Goal: Find specific page/section: Find specific page/section

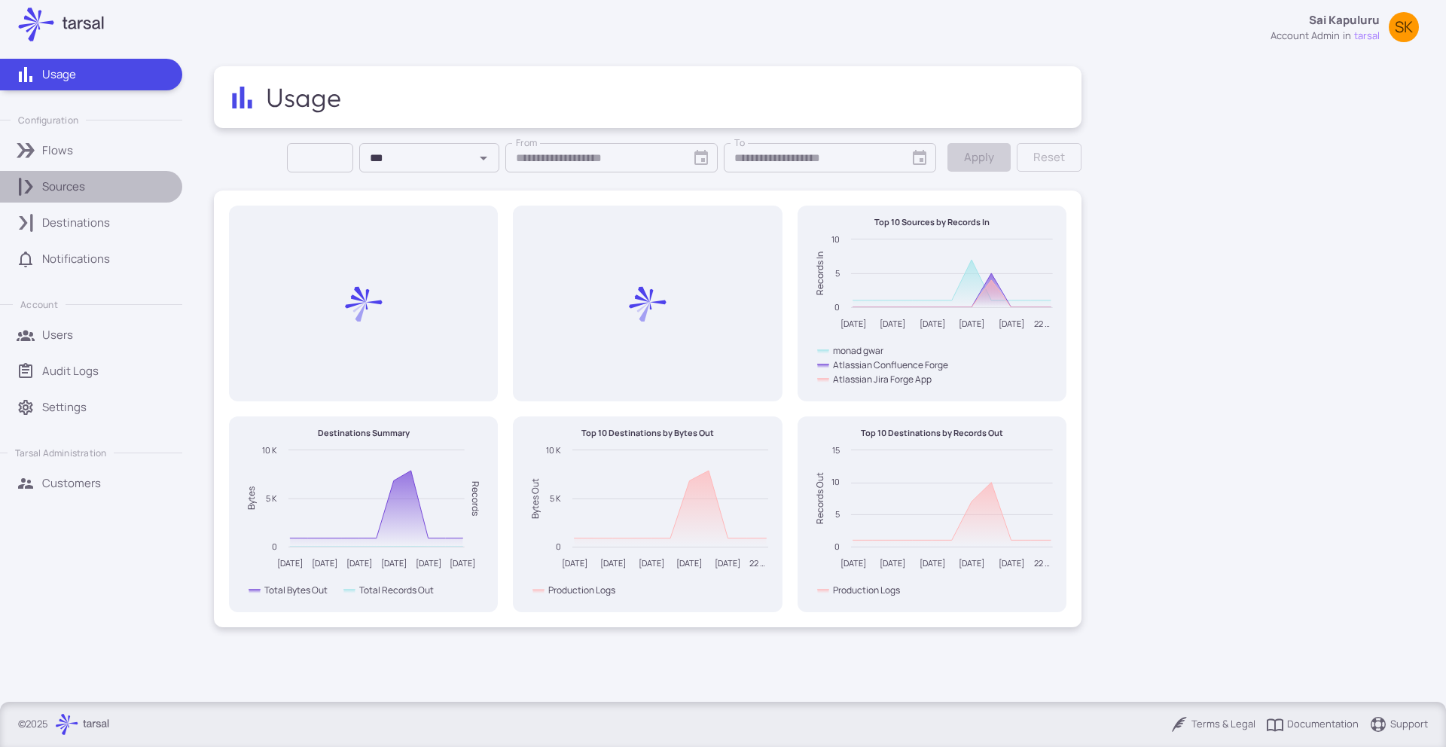
click at [91, 176] on link "Sources" at bounding box center [91, 187] width 182 height 32
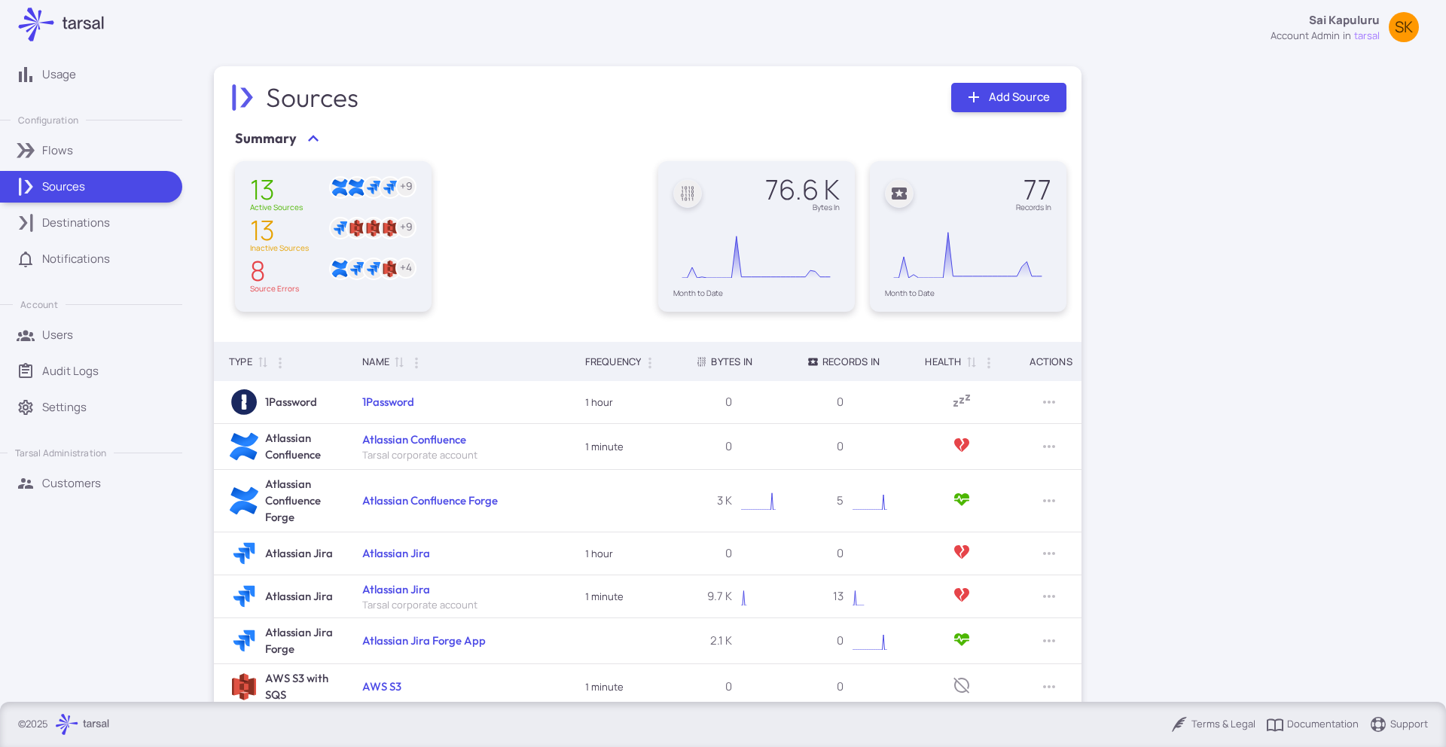
click at [130, 475] on div "Customers" at bounding box center [107, 483] width 130 height 17
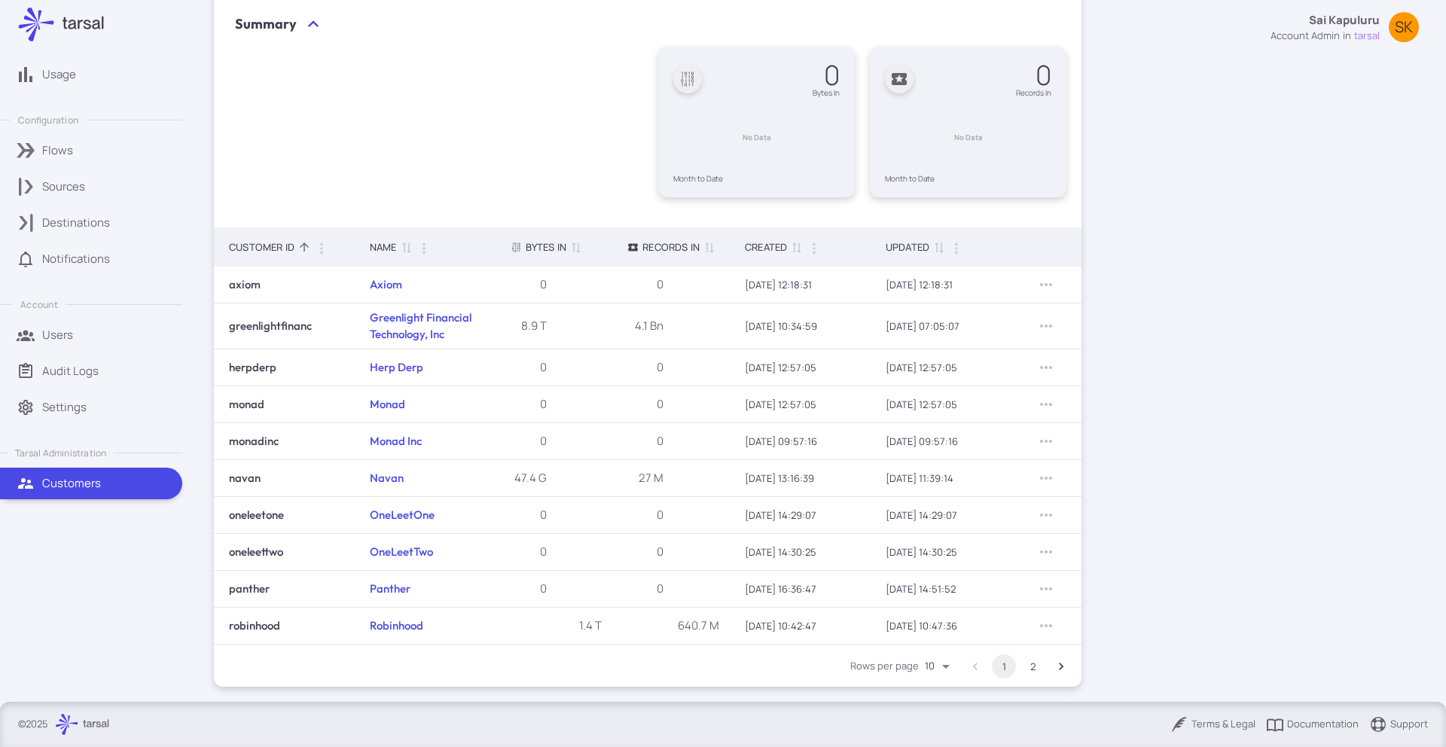
scroll to position [118, 0]
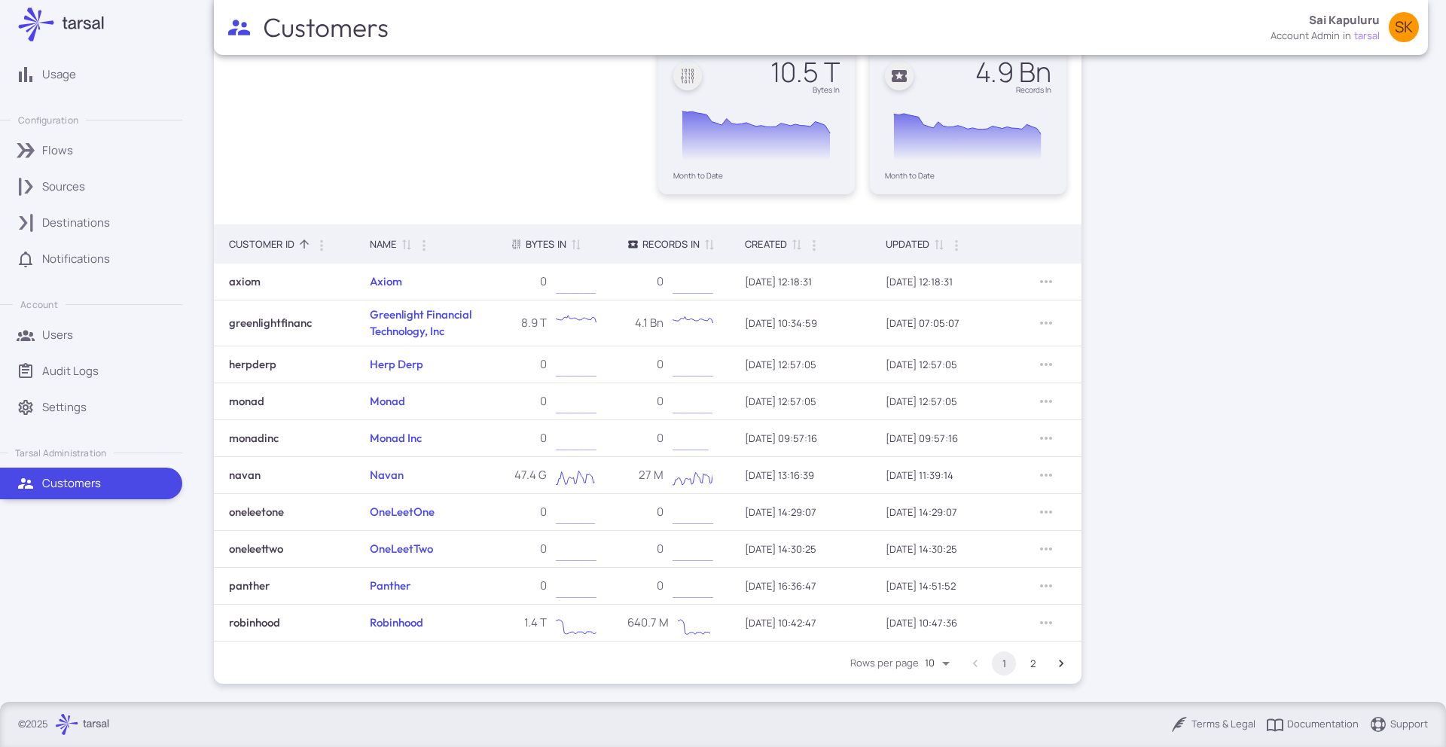
click at [1030, 661] on button "2" at bounding box center [1033, 664] width 24 height 24
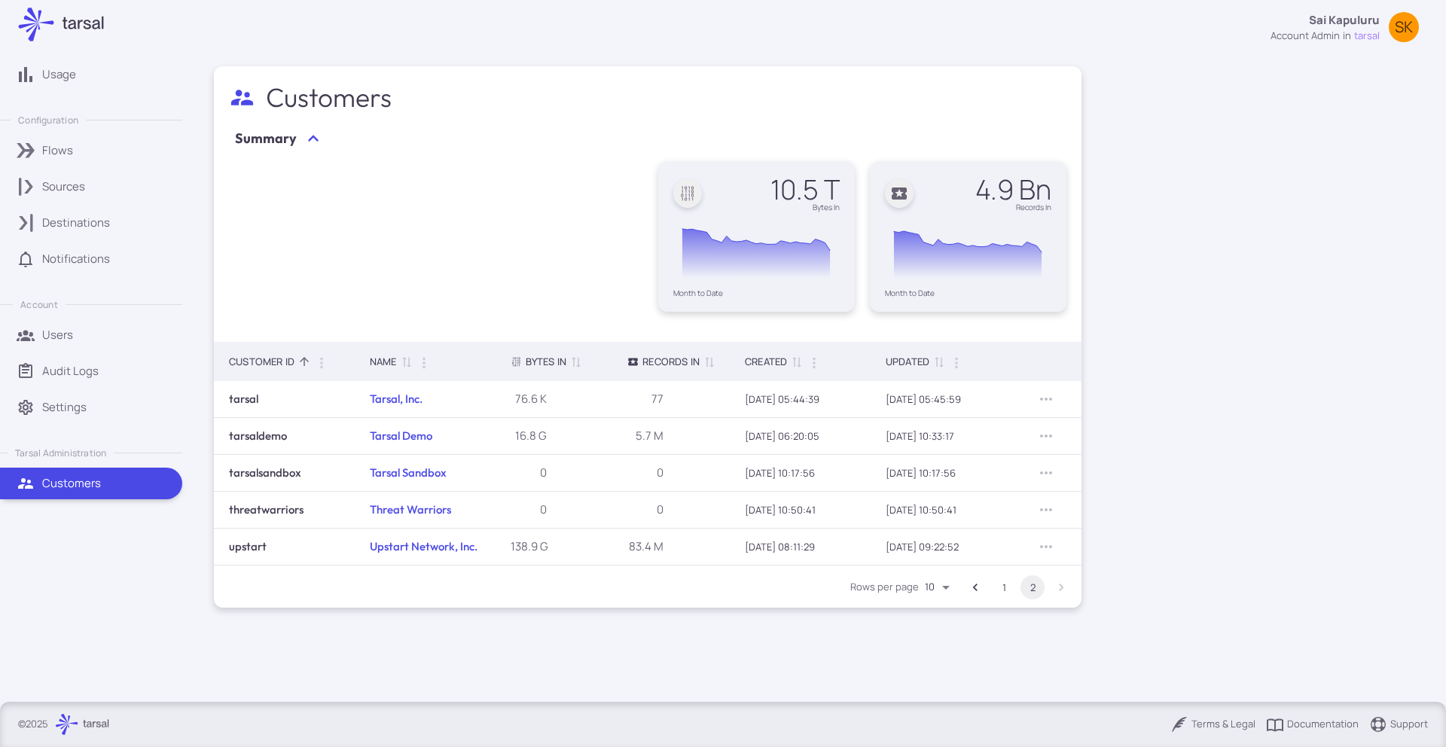
scroll to position [0, 0]
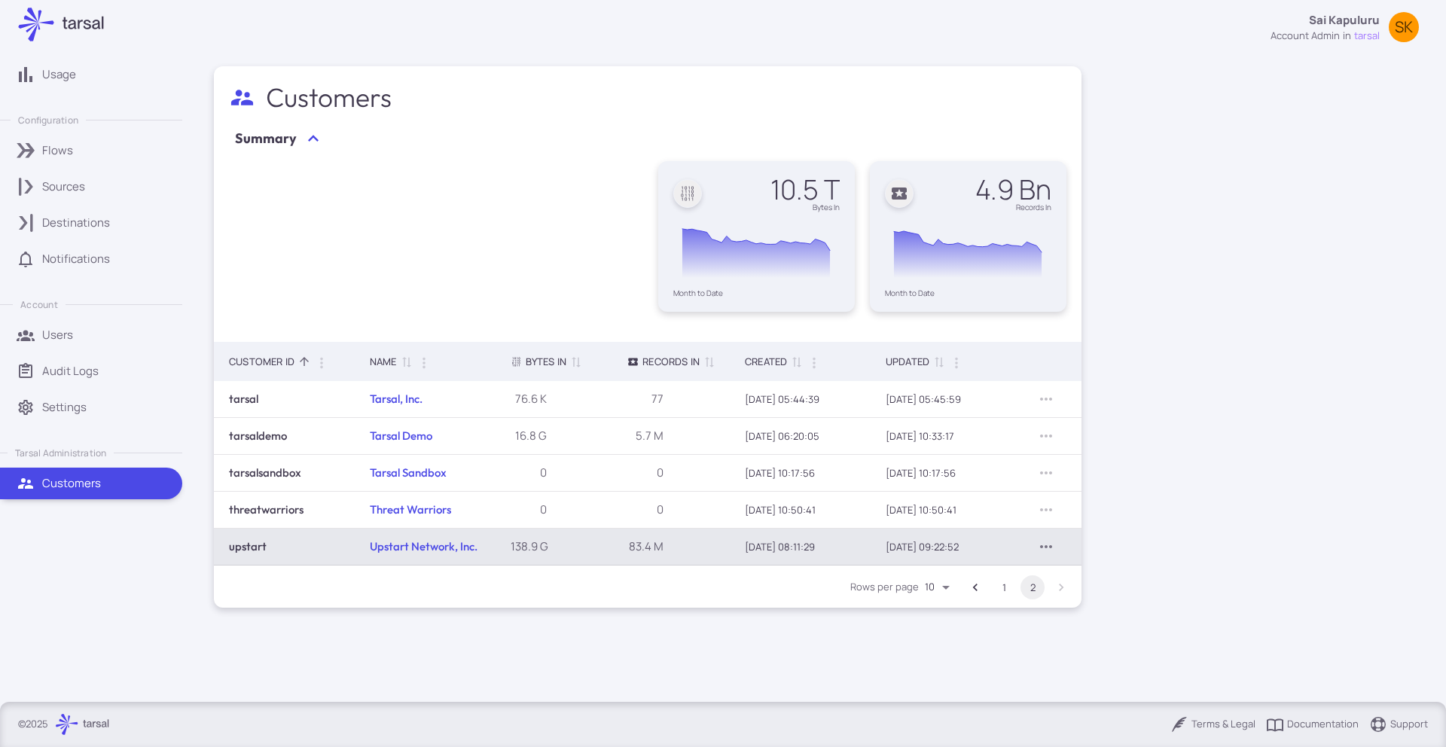
click at [1046, 546] on icon "Row Actions" at bounding box center [1046, 546] width 12 height 3
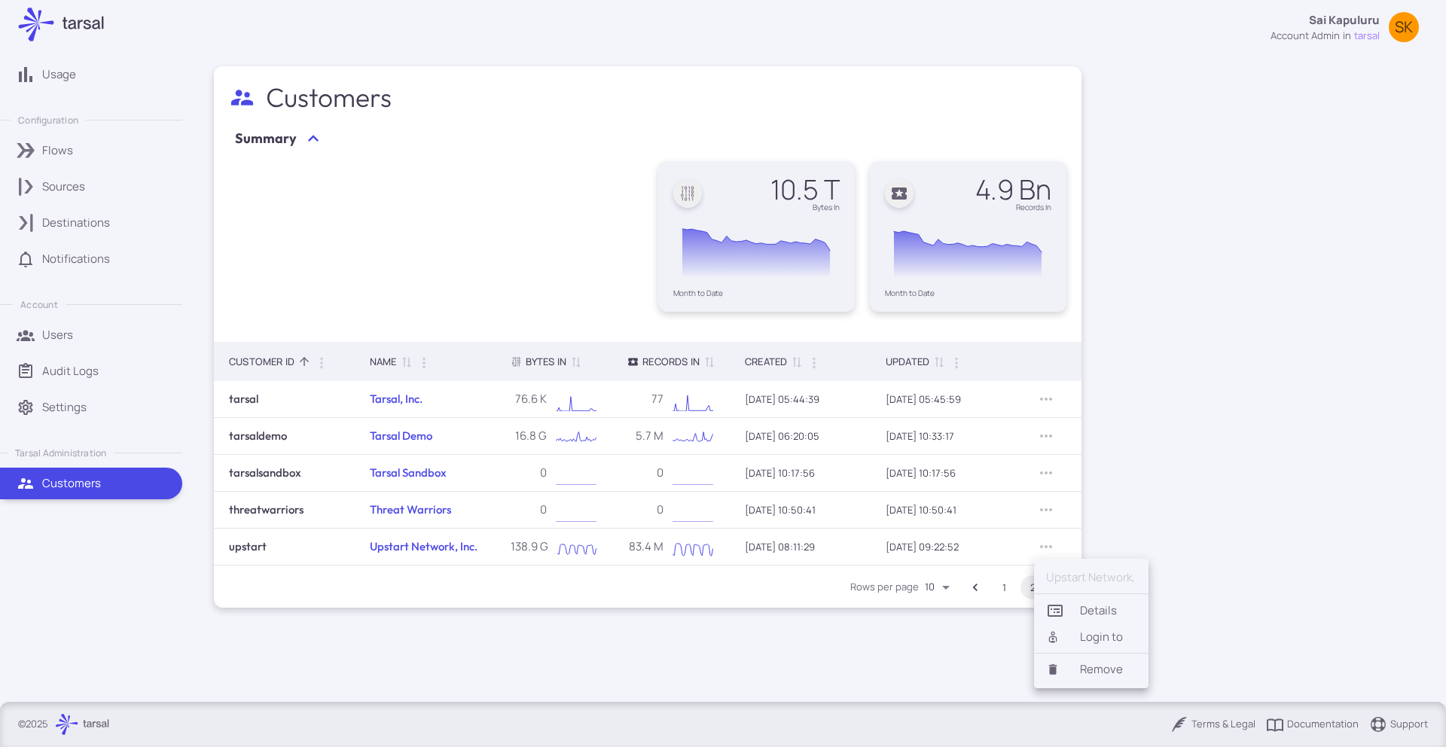
click at [1098, 636] on li "Login to" at bounding box center [1091, 637] width 114 height 26
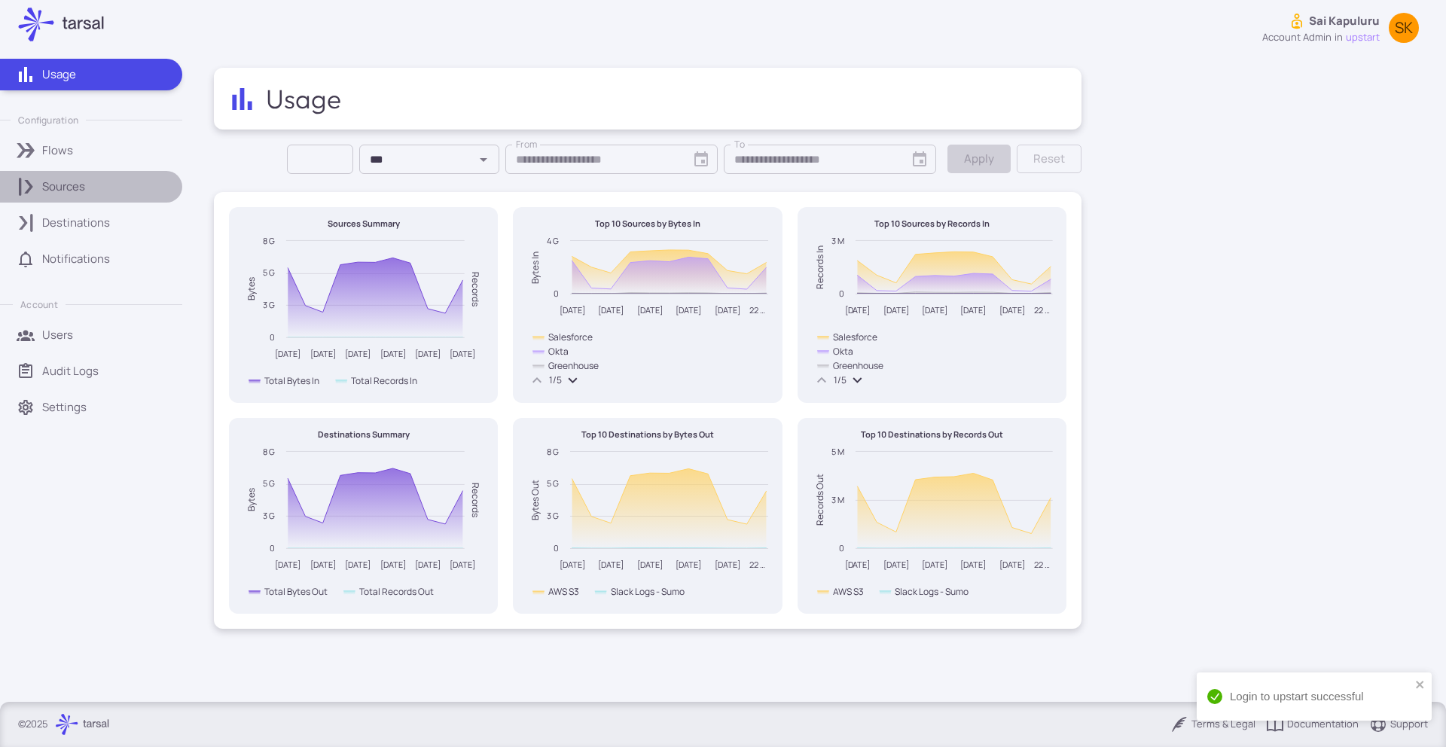
click at [65, 188] on p "Sources" at bounding box center [63, 187] width 43 height 17
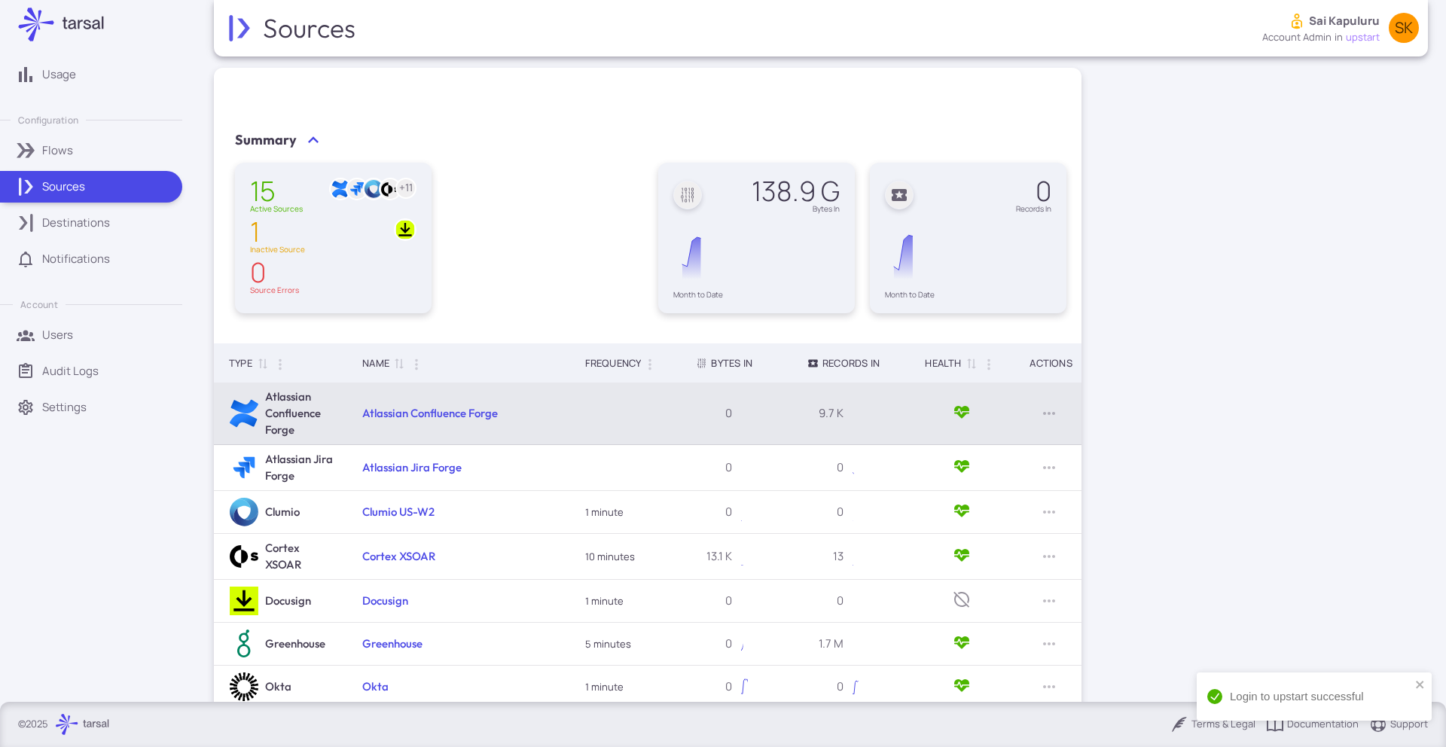
scroll to position [215, 0]
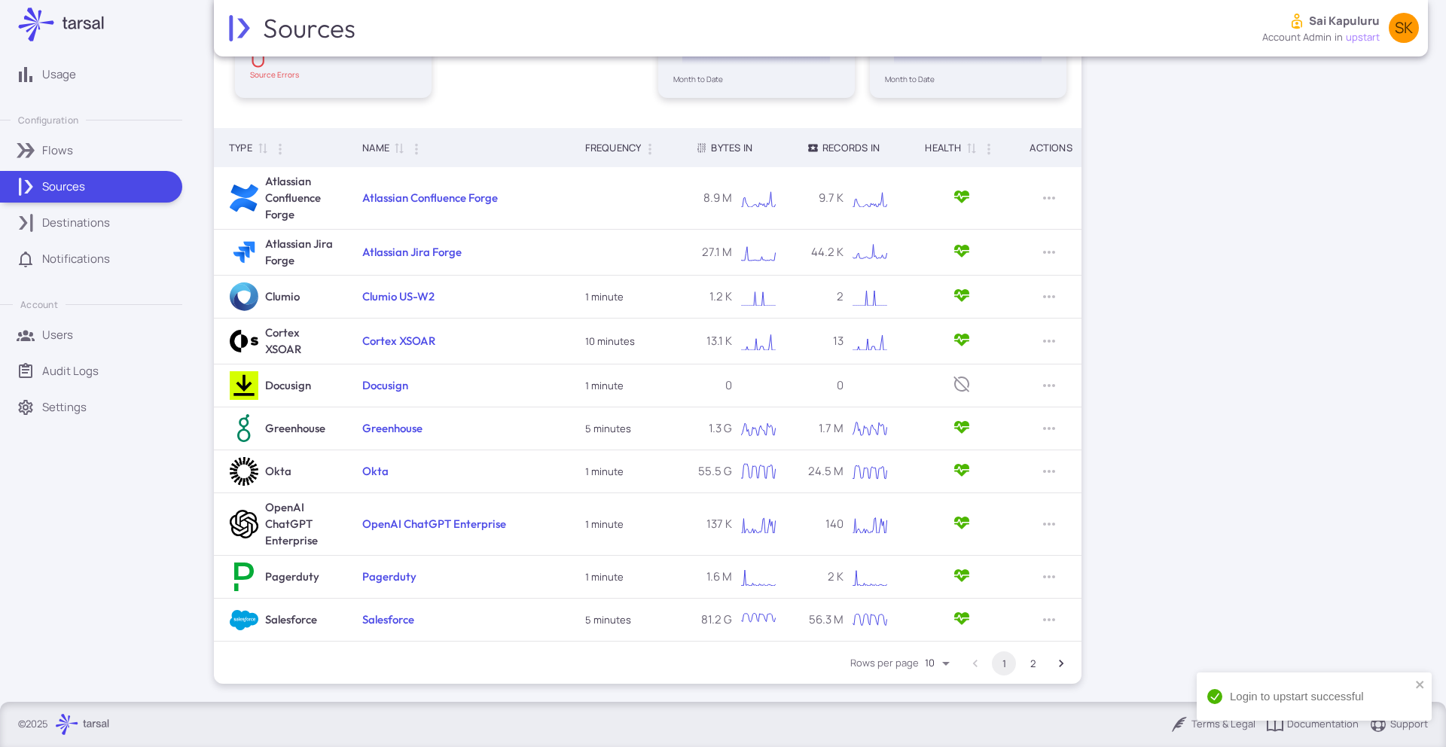
click at [1033, 662] on button "2" at bounding box center [1033, 664] width 24 height 24
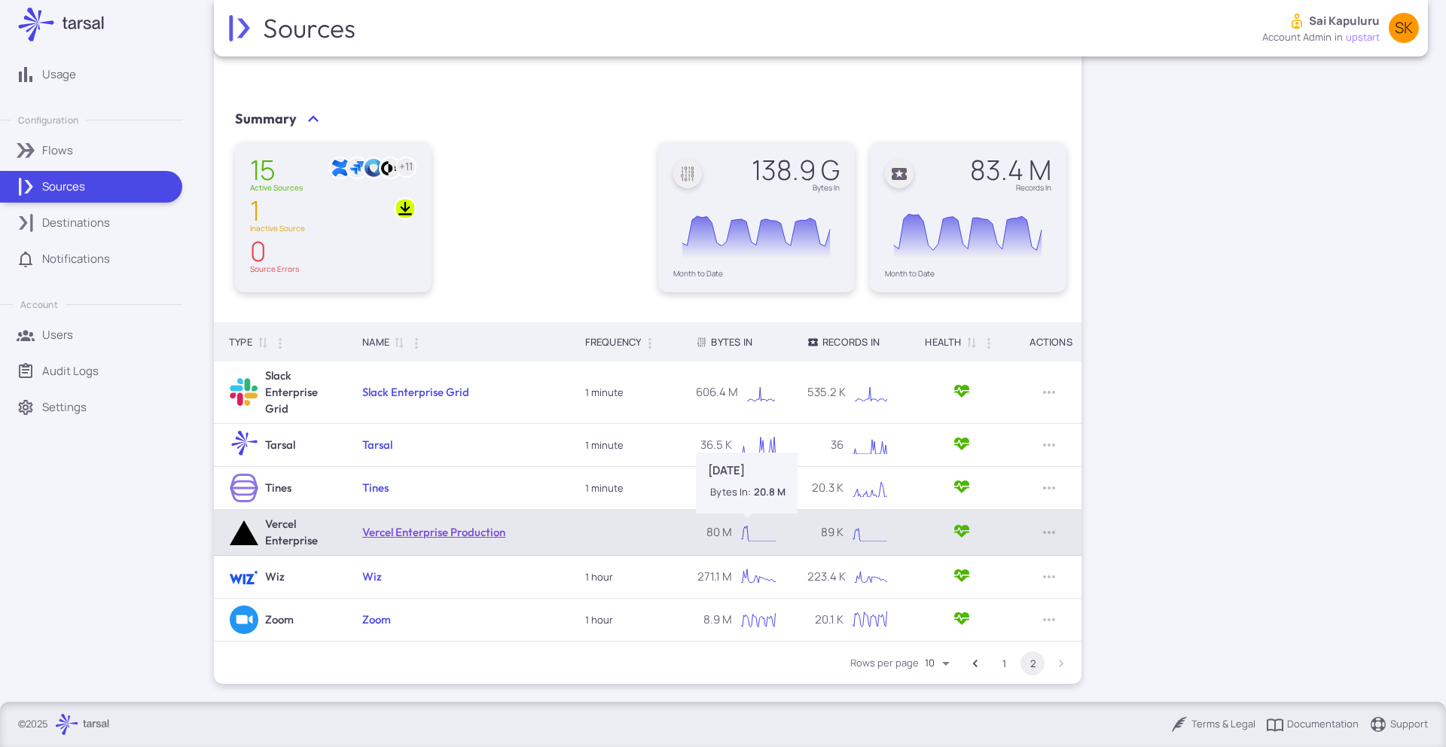
click at [449, 523] on td "Vercel Enterprise Production" at bounding box center [458, 533] width 222 height 46
click at [450, 528] on link "Vercel Enterprise Production" at bounding box center [433, 532] width 143 height 14
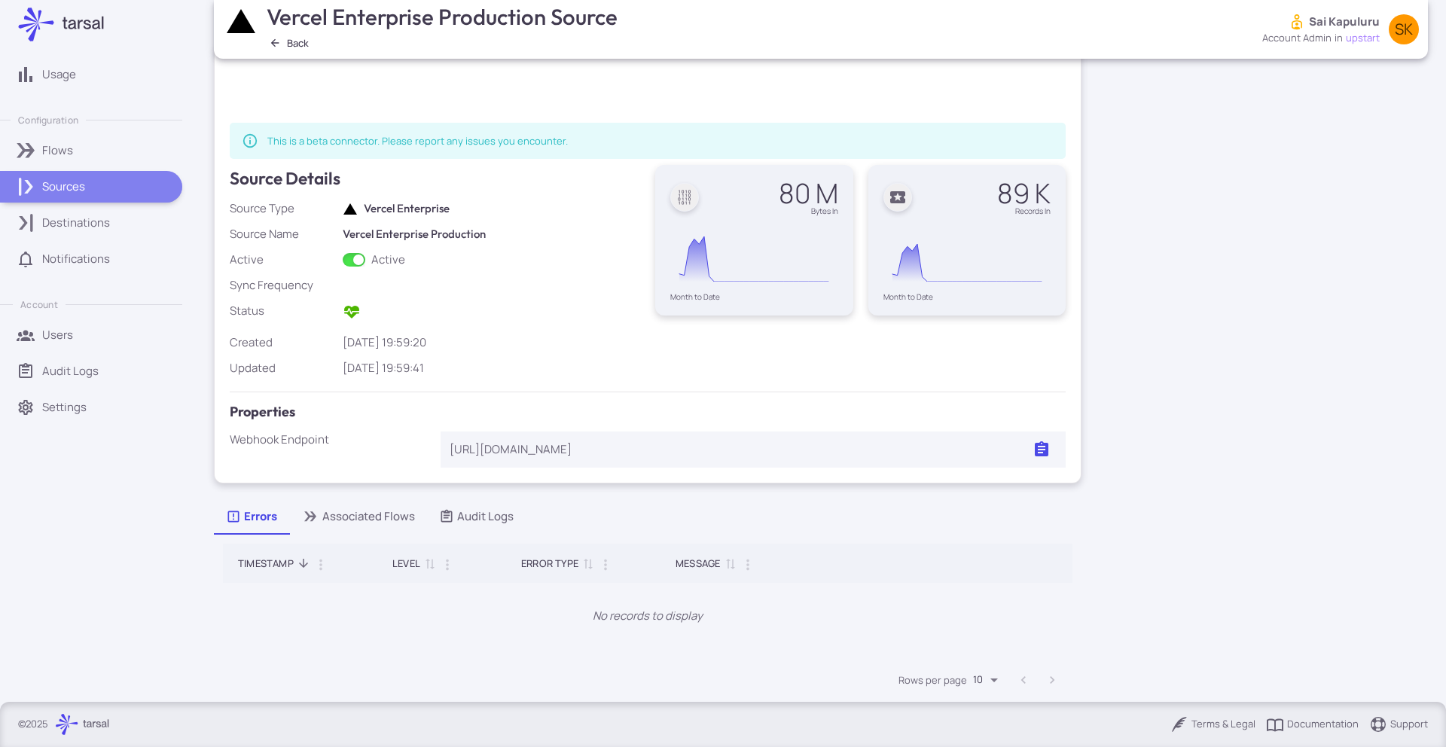
click at [133, 189] on div "Sources" at bounding box center [107, 187] width 130 height 17
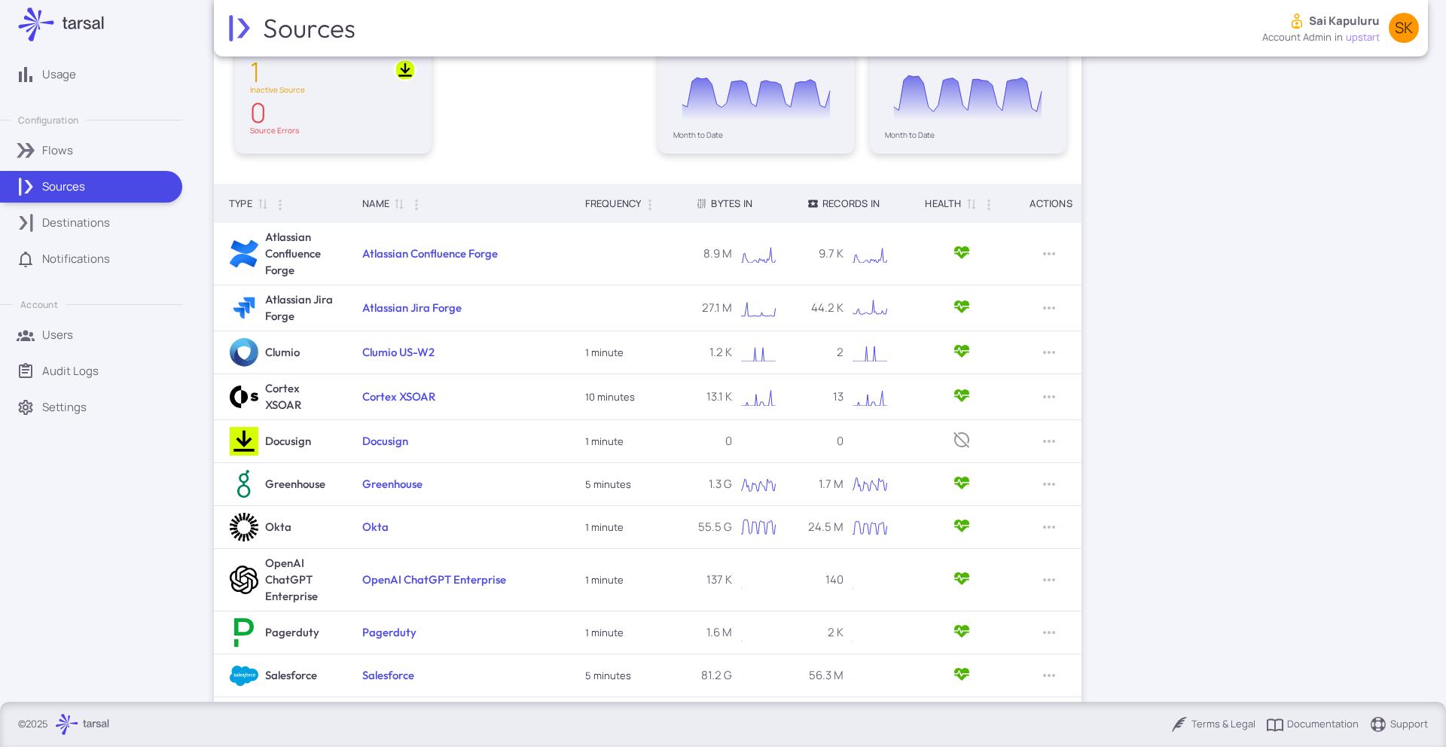
scroll to position [215, 0]
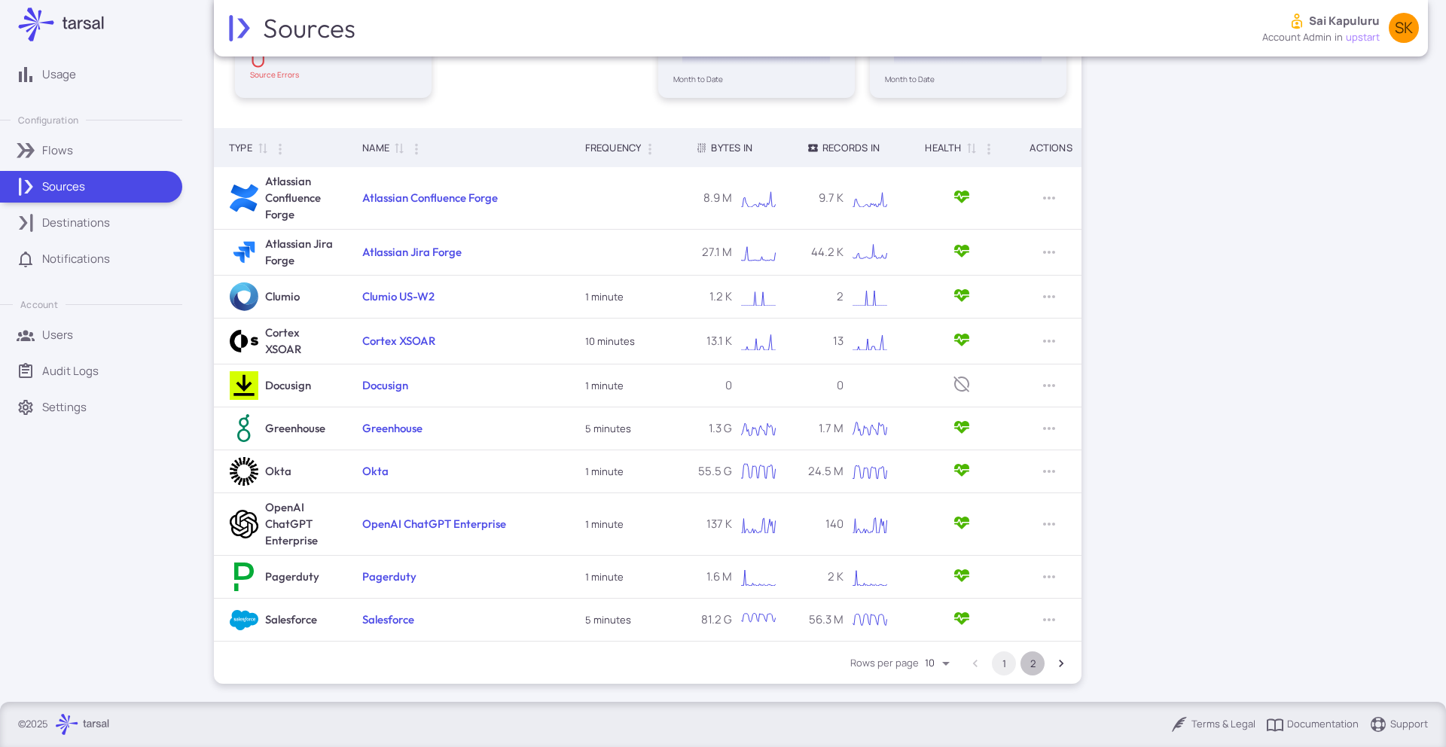
click at [1030, 663] on button "2" at bounding box center [1033, 664] width 24 height 24
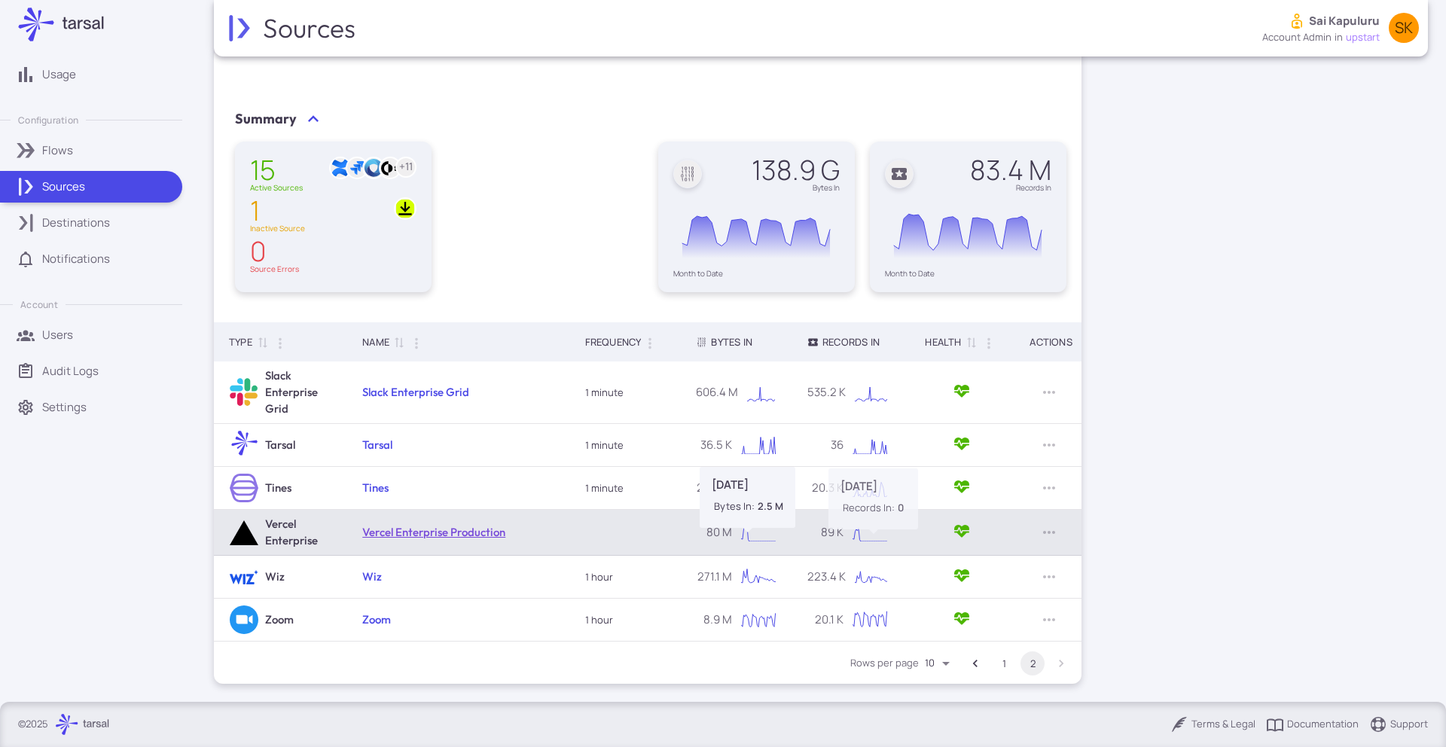
click at [437, 533] on link "Vercel Enterprise Production" at bounding box center [433, 532] width 143 height 14
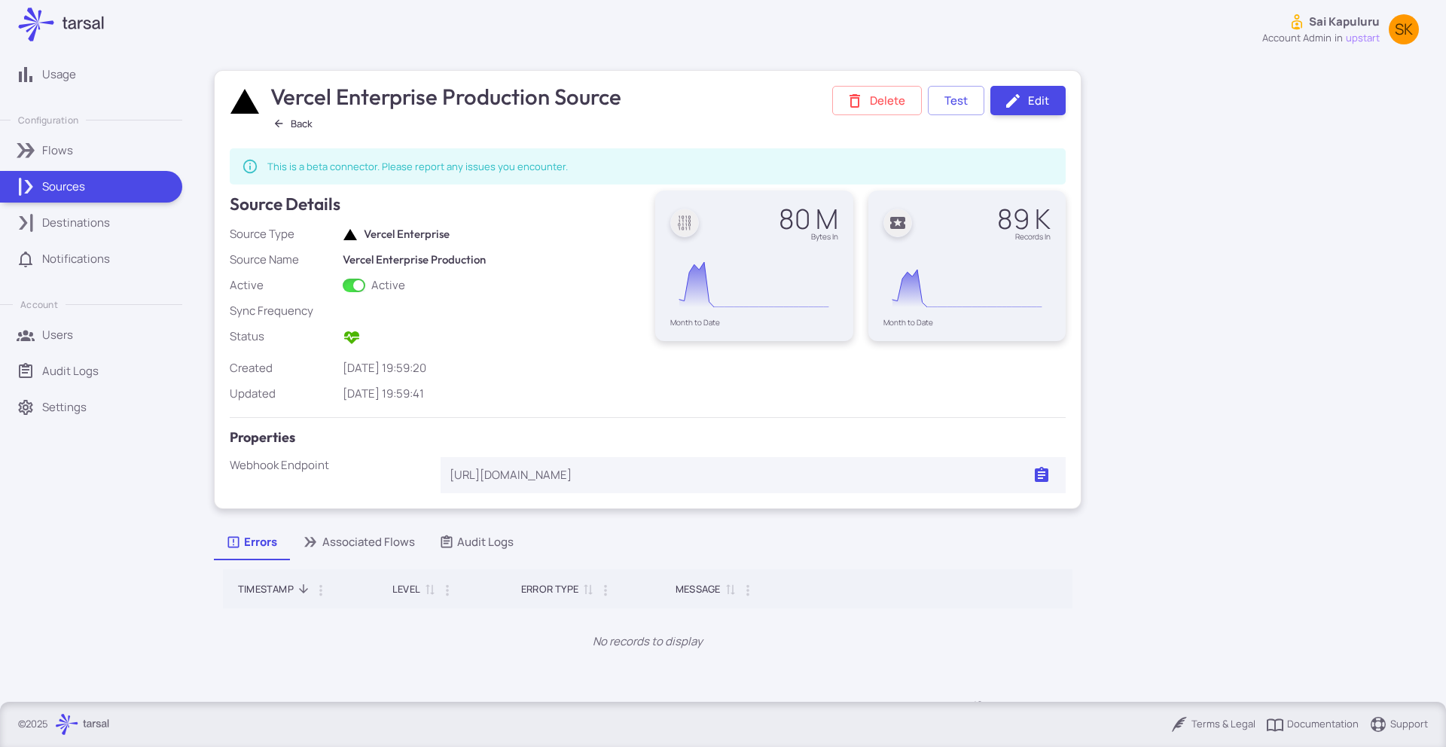
click at [84, 185] on p "Sources" at bounding box center [63, 187] width 43 height 17
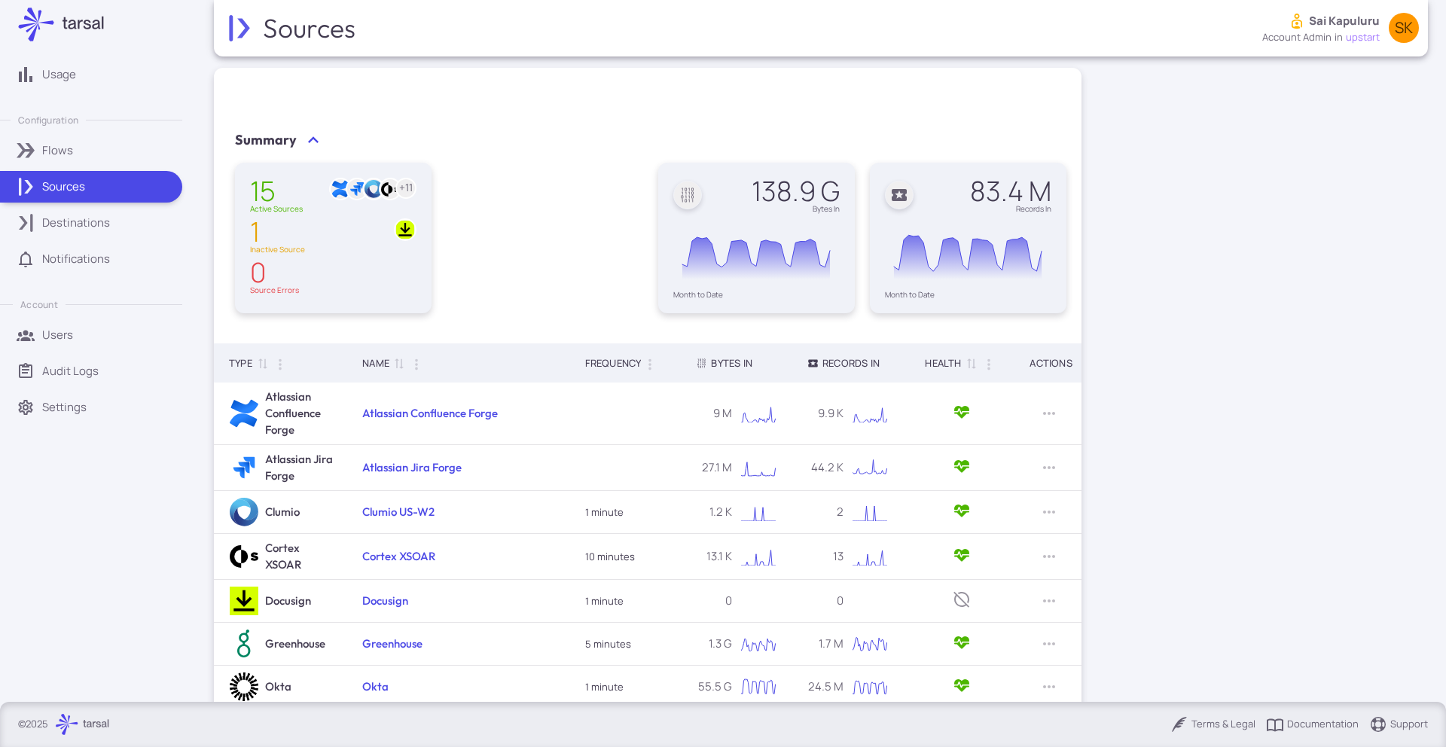
scroll to position [215, 0]
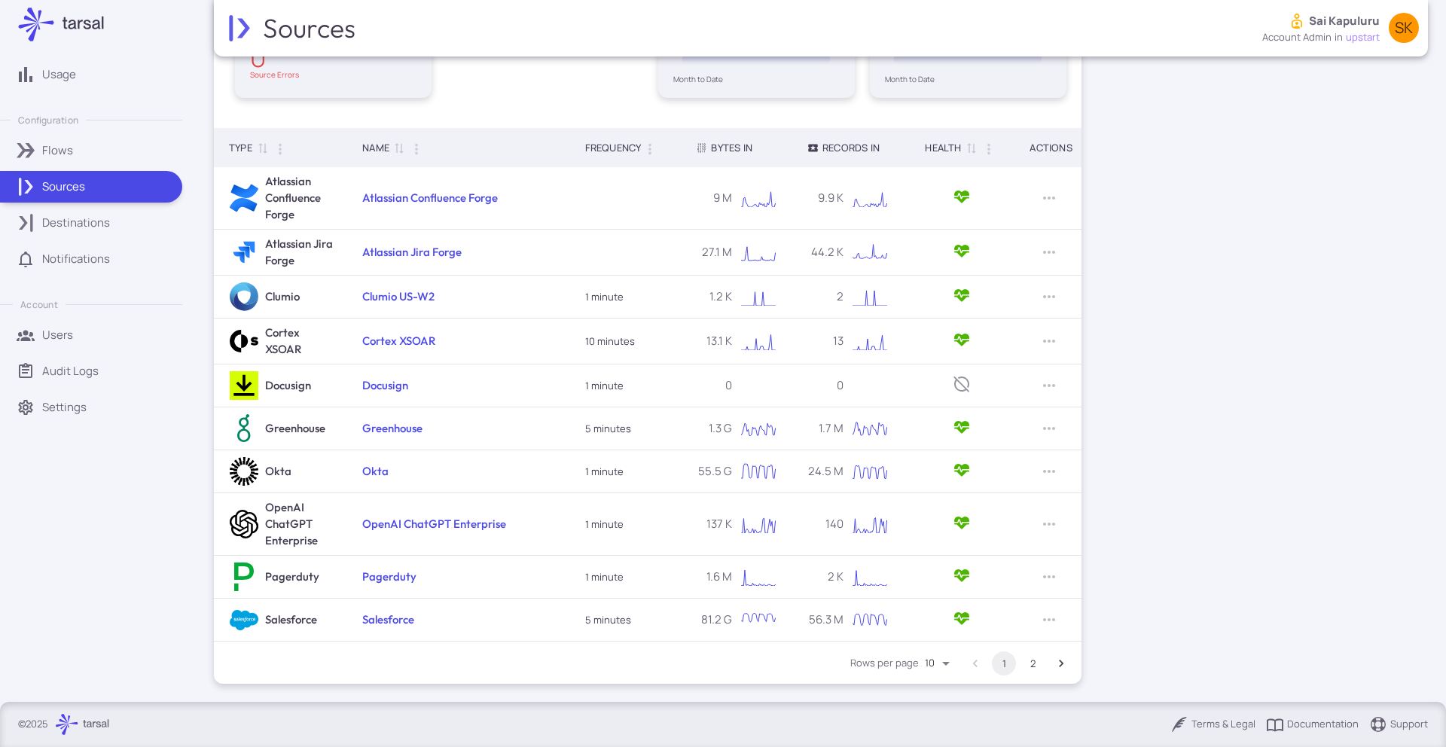
click at [1031, 664] on button "2" at bounding box center [1033, 664] width 24 height 24
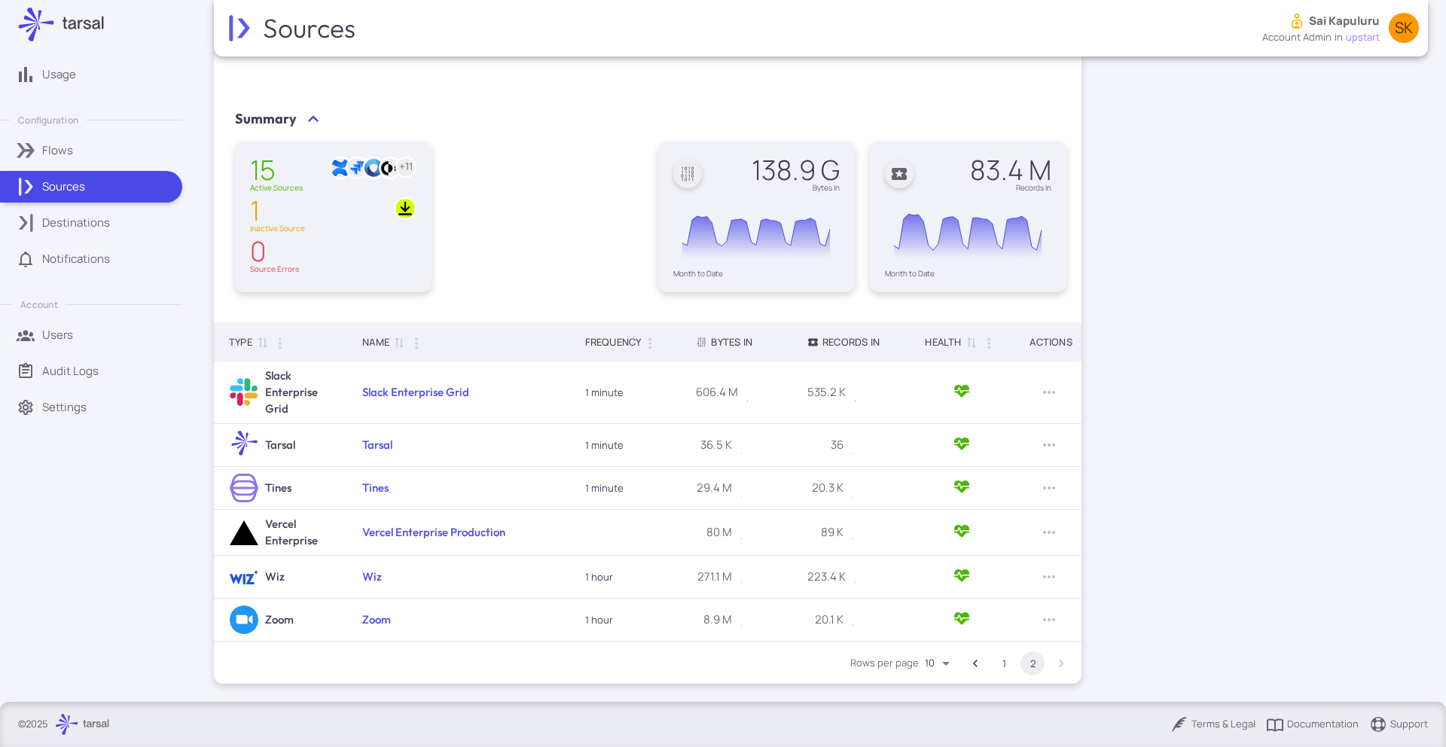
scroll to position [21, 0]
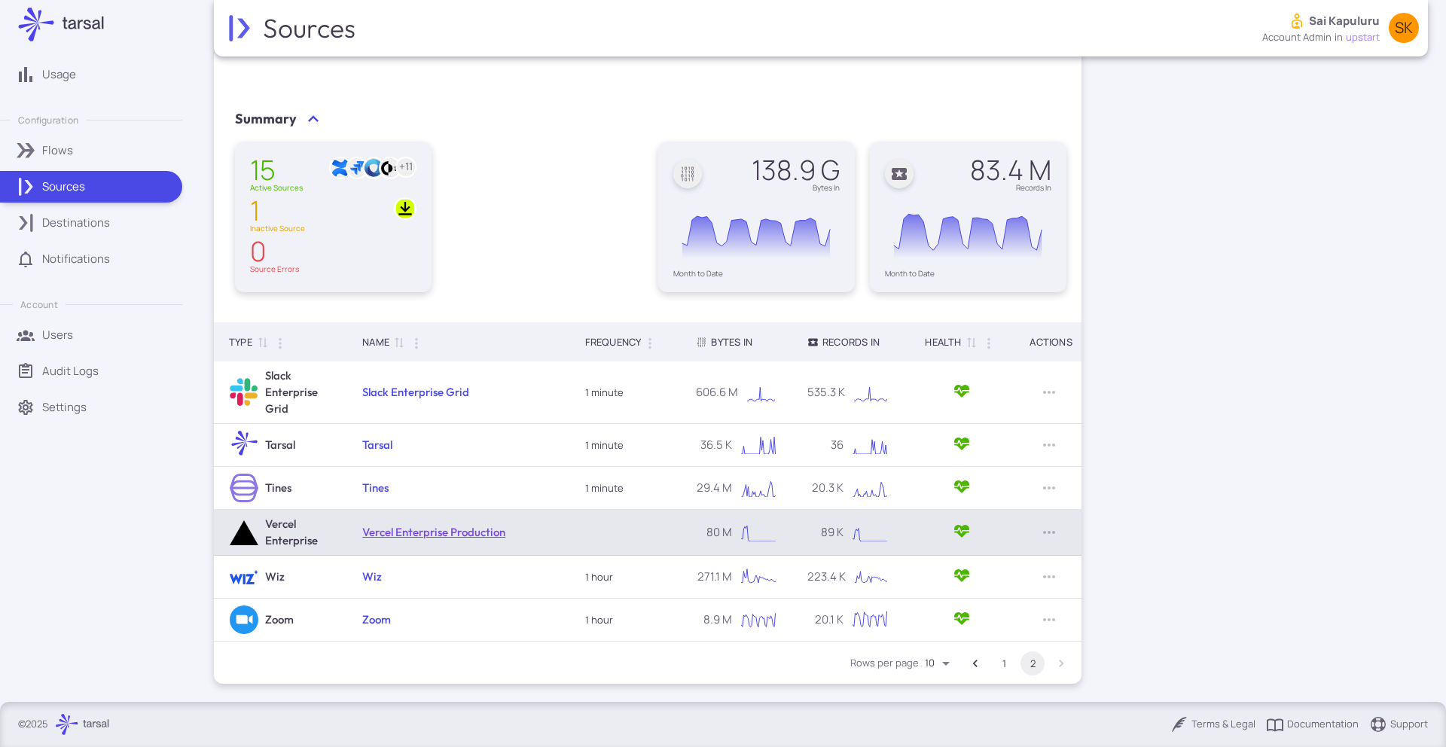
click at [436, 530] on link "Vercel Enterprise Production" at bounding box center [433, 532] width 143 height 14
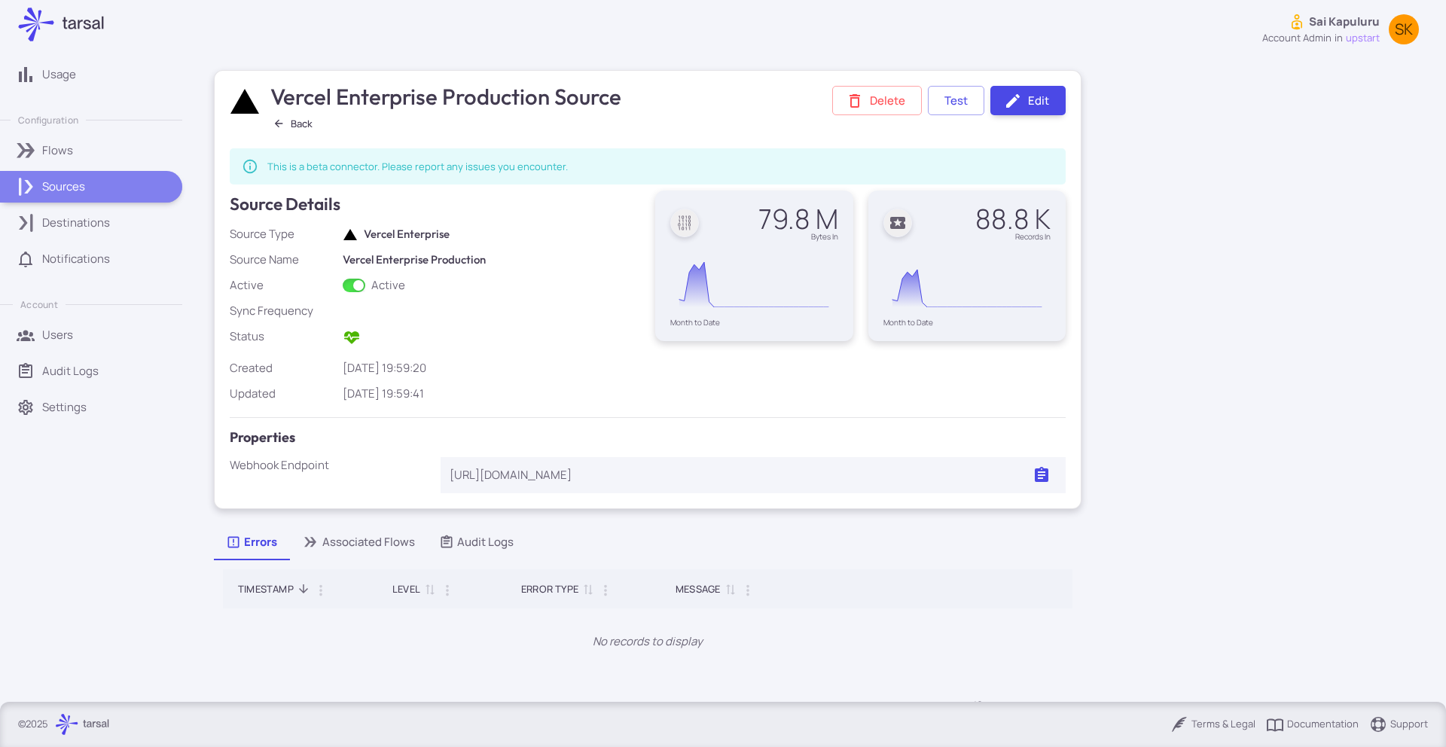
click at [80, 189] on p "Sources" at bounding box center [63, 187] width 43 height 17
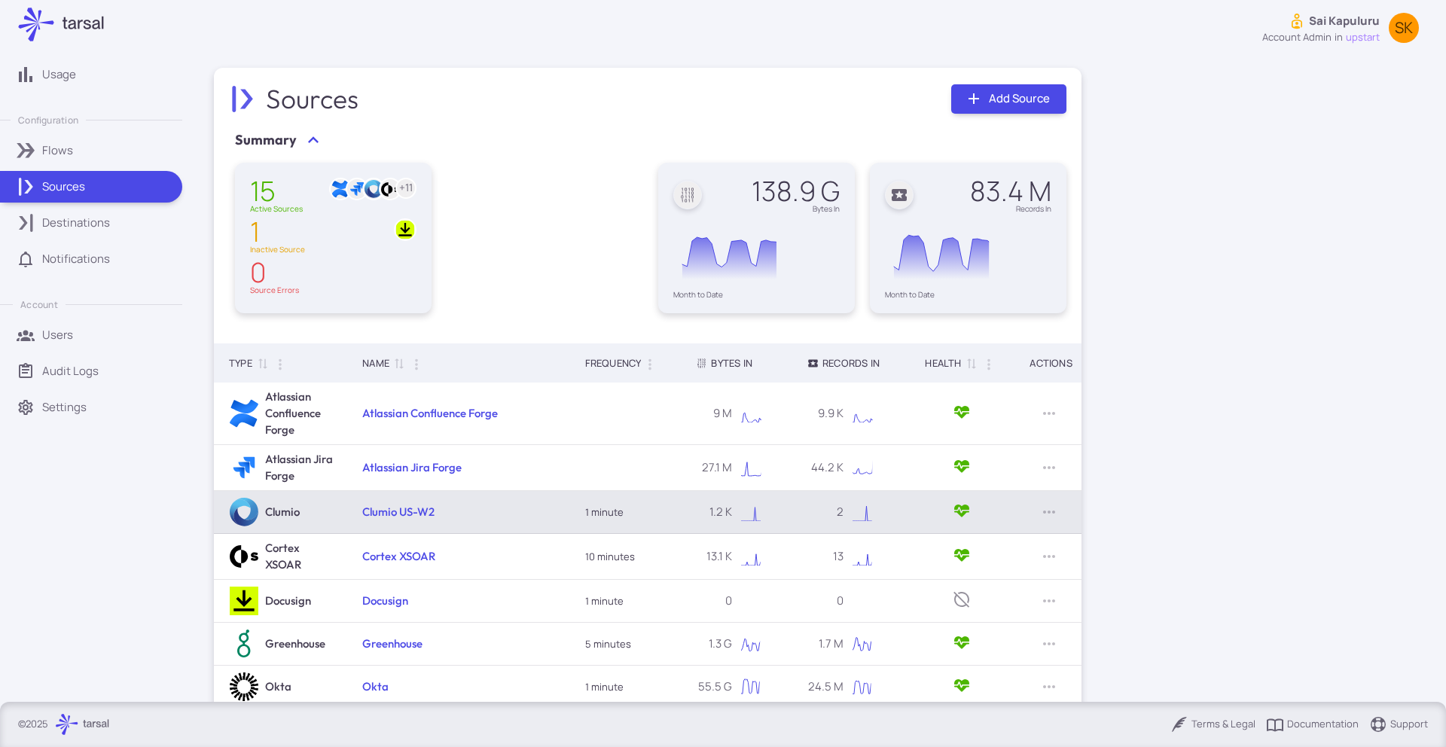
scroll to position [215, 0]
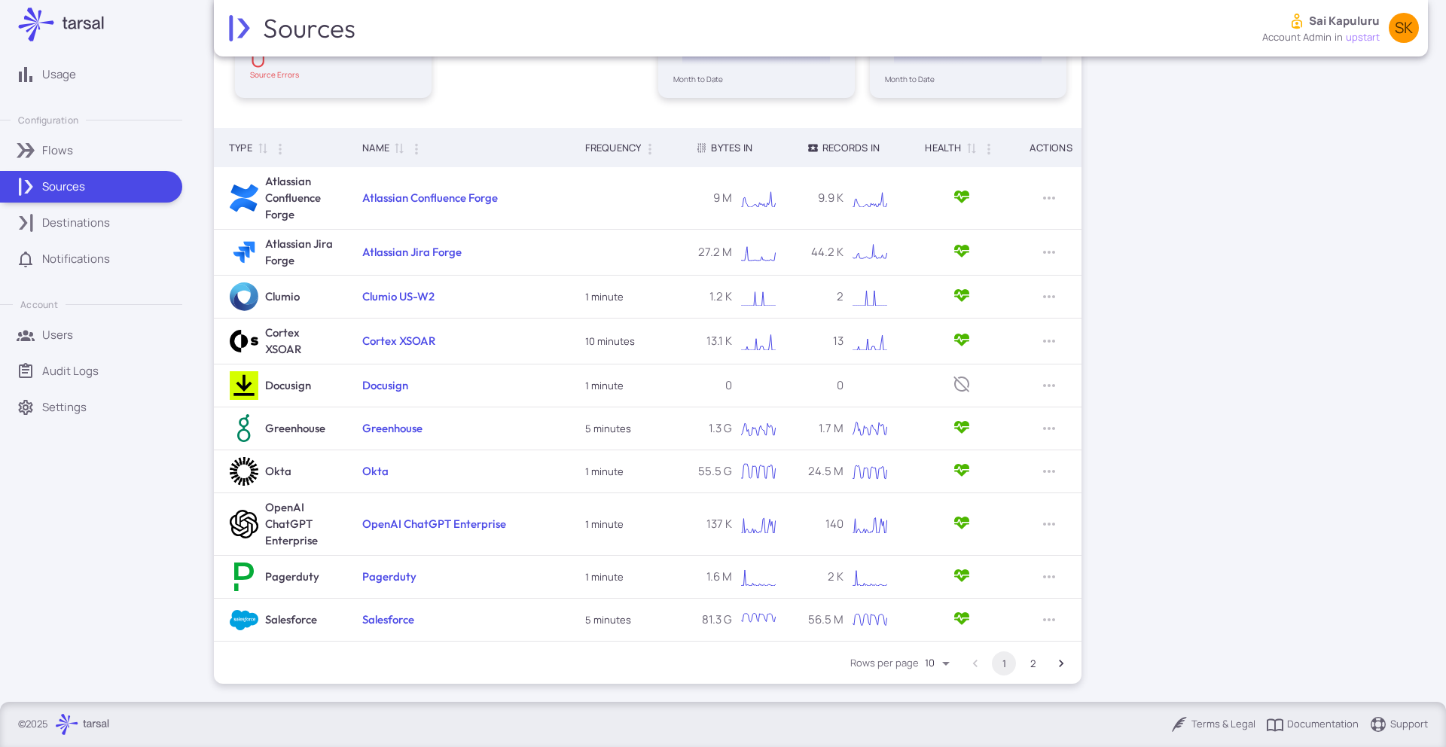
click at [1030, 663] on button "2" at bounding box center [1033, 664] width 24 height 24
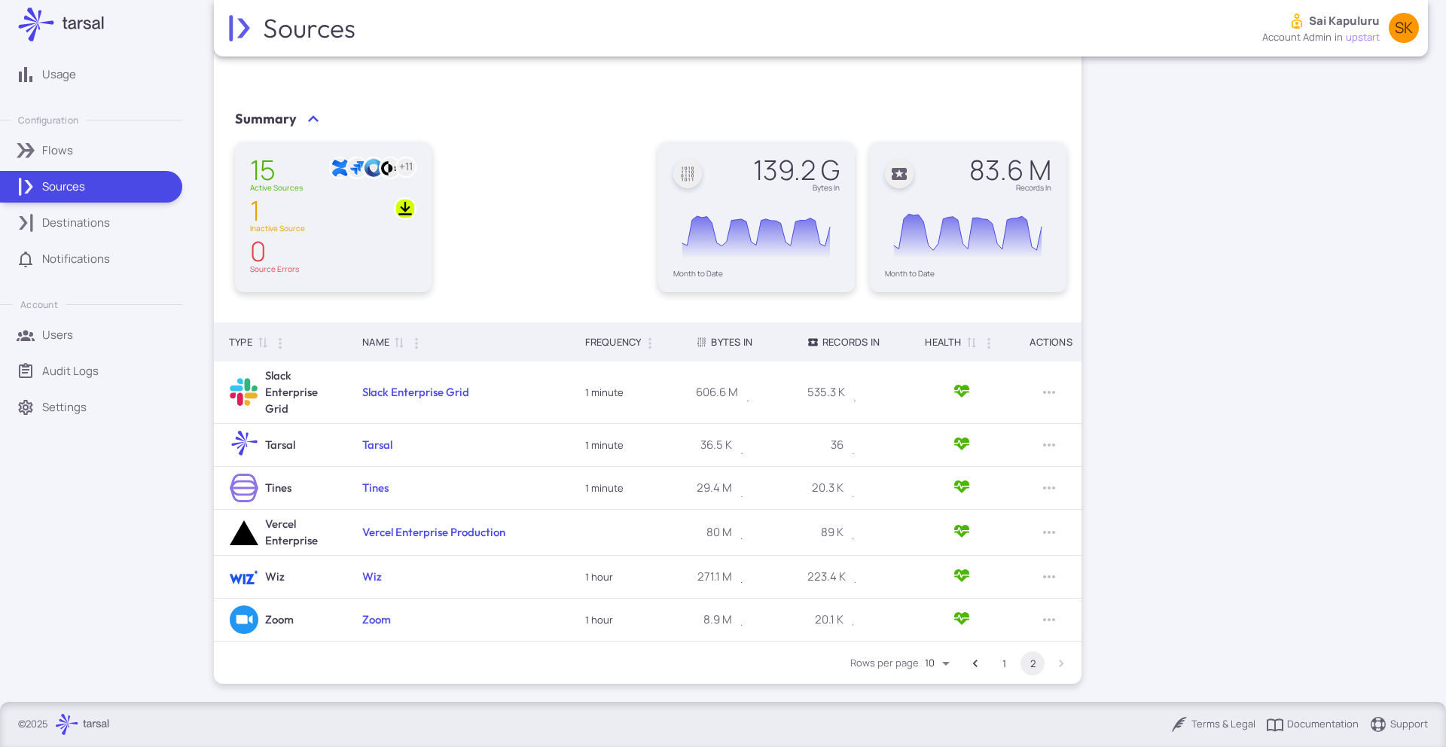
scroll to position [21, 0]
